Goal: Communication & Community: Answer question/provide support

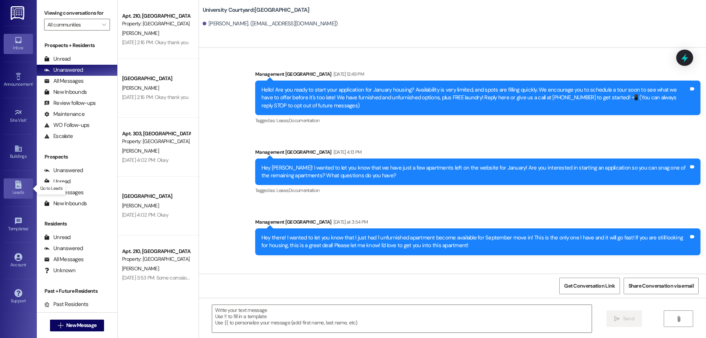
click at [15, 181] on icon at bounding box center [18, 185] width 8 height 8
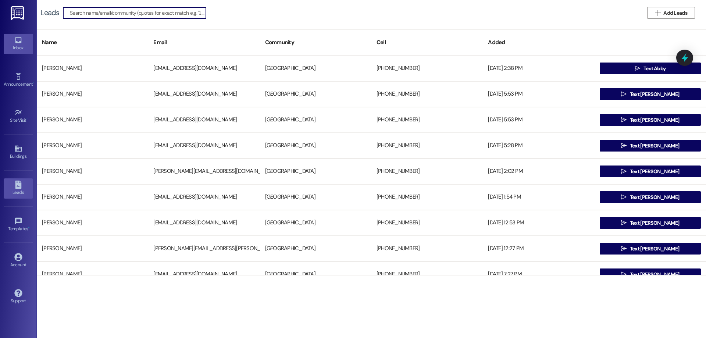
click at [26, 39] on link "Inbox" at bounding box center [18, 44] width 29 height 20
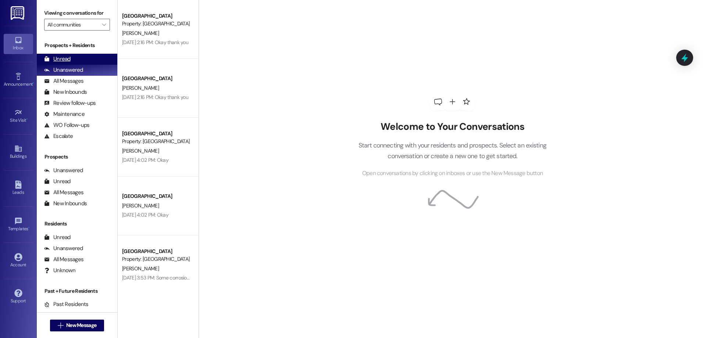
click at [84, 57] on div "Unread (0)" at bounding box center [77, 59] width 81 height 11
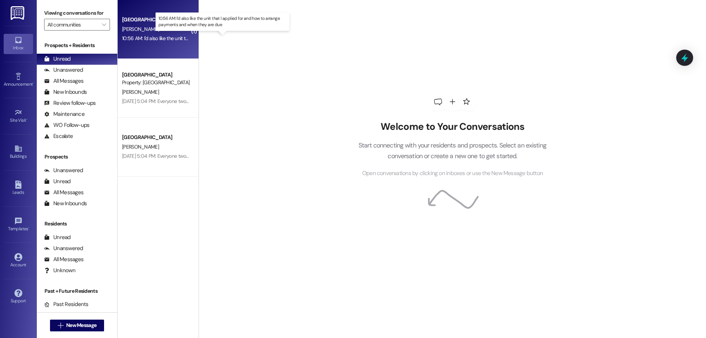
click at [160, 37] on div "10:56 AM: I'd also like the unit that I applied for and how to arrange payments…" at bounding box center [229, 38] width 215 height 7
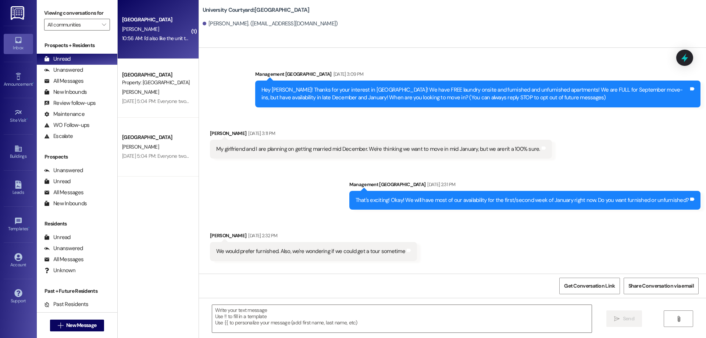
scroll to position [3487, 0]
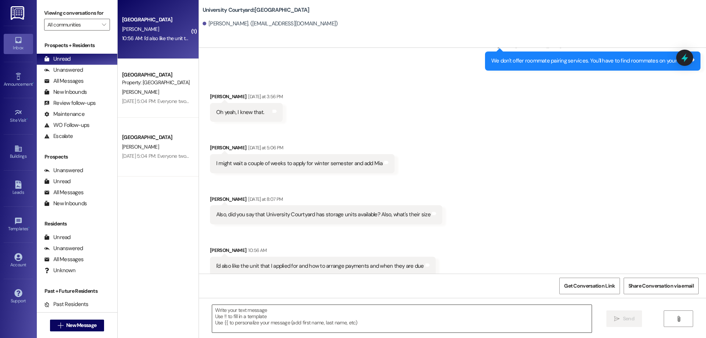
click at [250, 326] on textarea at bounding box center [402, 319] width 380 height 28
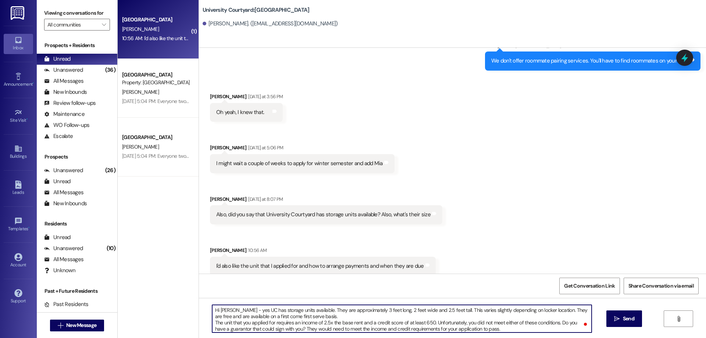
type textarea "Hi [PERSON_NAME] - yes UC has storage units available. They are approximately 3…"
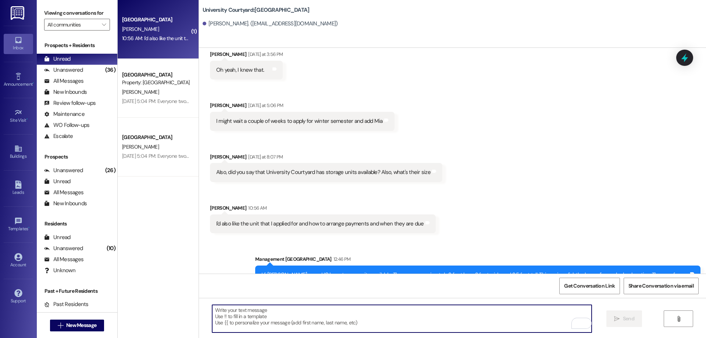
scroll to position [3562, 0]
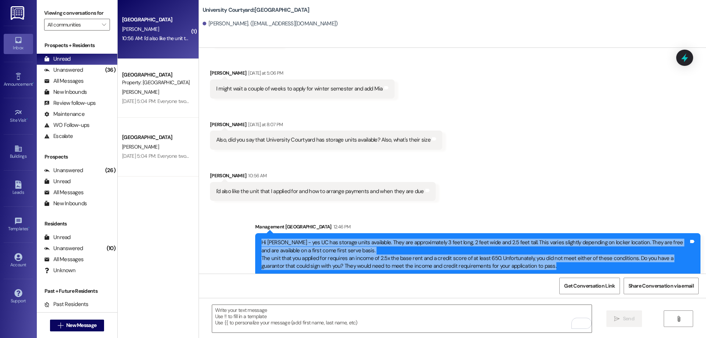
drag, startPoint x: 552, startPoint y: 260, endPoint x: 224, endPoint y: 235, distance: 329.5
click at [224, 235] on div "Sent via [GEOGRAPHIC_DATA] 12:46 PM Hi [PERSON_NAME] - yes UC has storage units…" at bounding box center [452, 243] width 507 height 75
copy div "Hi [PERSON_NAME] - yes UC has storage units available. They are approximately 3…"
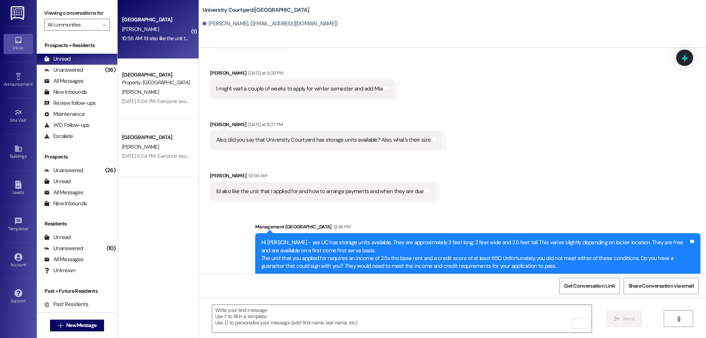
click at [454, 183] on div "Received via SMS [PERSON_NAME] [DATE] at 3:56 PM Oh yeah, I knew that. Tags and…" at bounding box center [452, 103] width 507 height 205
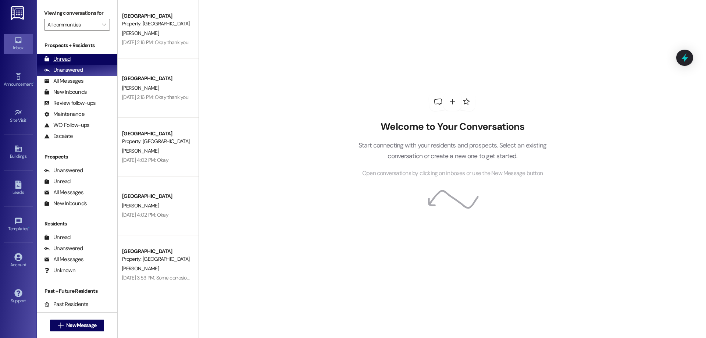
click at [74, 54] on div "Unread (0)" at bounding box center [77, 59] width 81 height 11
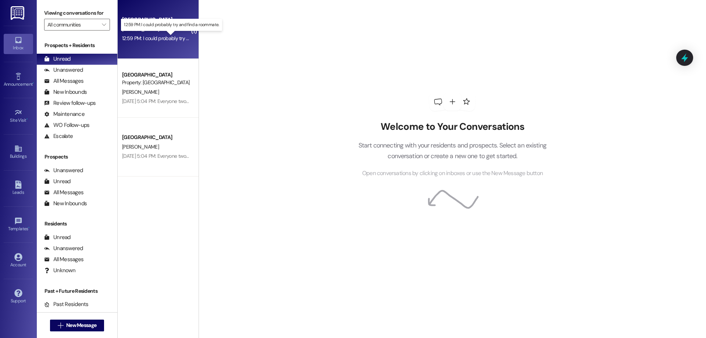
click at [168, 36] on div "12:59 PM: I could probably try and find a roommate. 12:59 PM: I could probably …" at bounding box center [177, 38] width 110 height 7
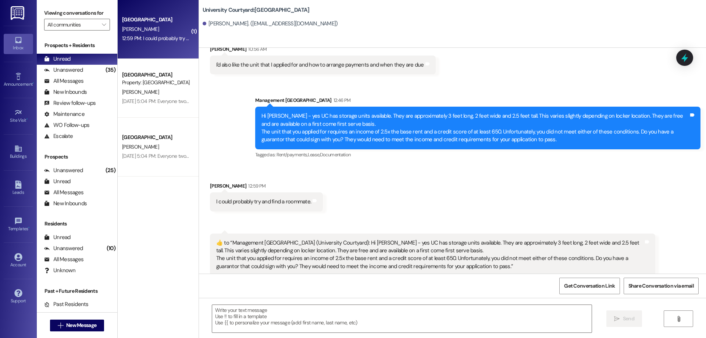
scroll to position [3740, 0]
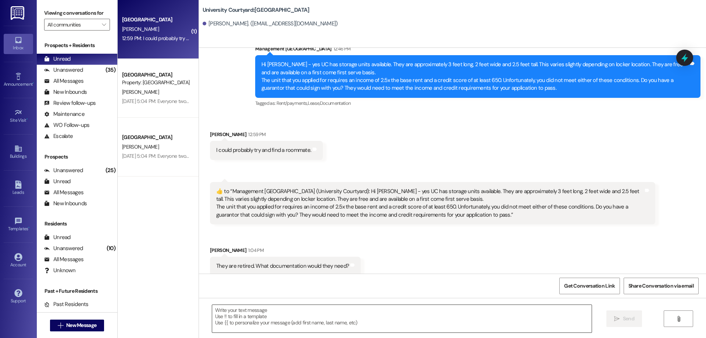
click at [320, 314] on textarea at bounding box center [402, 319] width 380 height 28
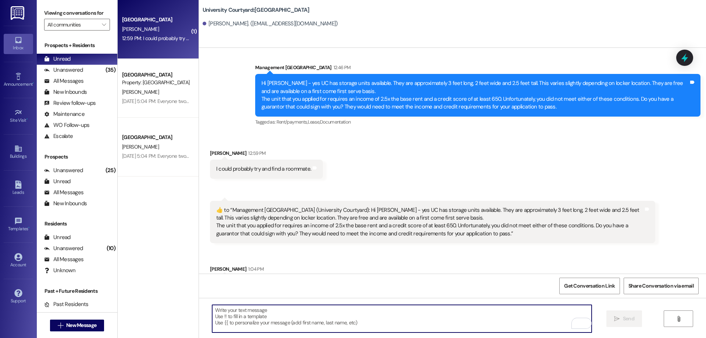
scroll to position [3703, 0]
